Goal: Navigation & Orientation: Find specific page/section

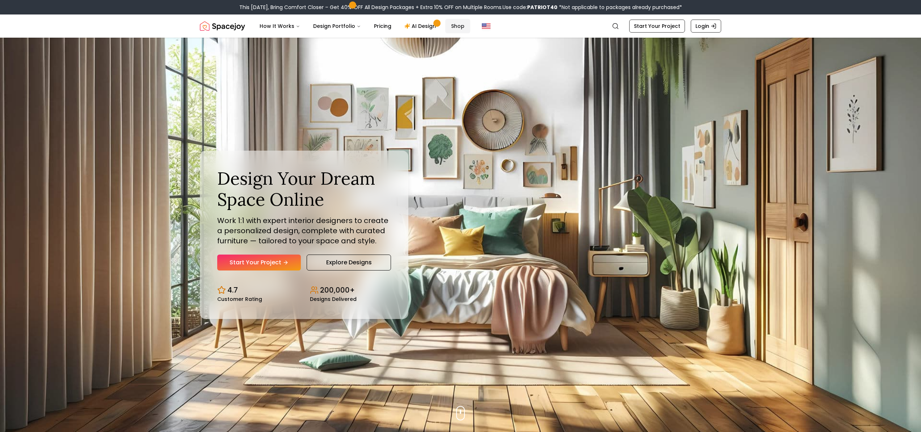
click at [375, 27] on link "Shop" at bounding box center [457, 26] width 25 height 14
click at [375, 195] on div "Design Your Dream Space Online Work 1:1 with expert interior designers to creat…" at bounding box center [460, 235] width 556 height 394
click at [335, 243] on link "Explore Designs" at bounding box center [349, 262] width 84 height 16
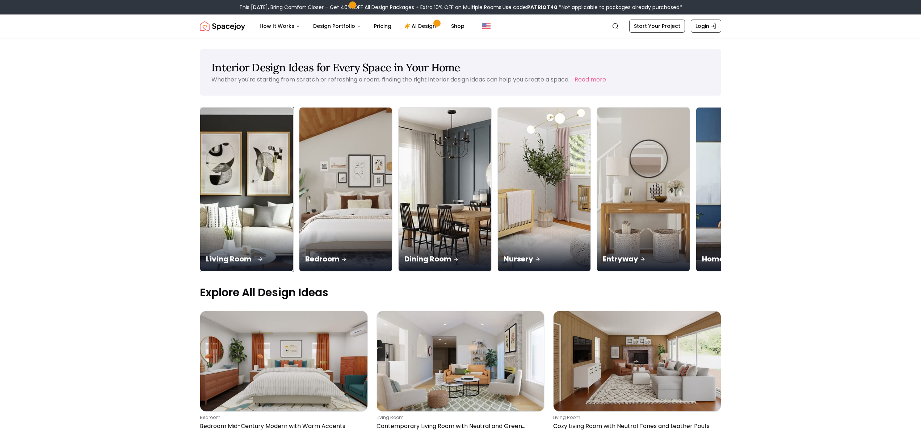
click at [227, 231] on div "Living Room" at bounding box center [246, 251] width 93 height 41
